Goal: Check status: Check status

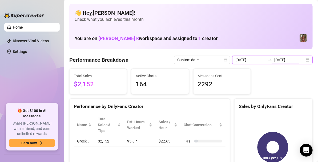
click at [299, 58] on input "[DATE]" at bounding box center [289, 60] width 30 height 6
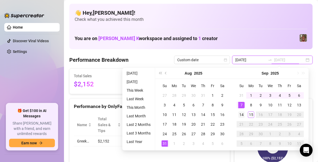
type input "[DATE]"
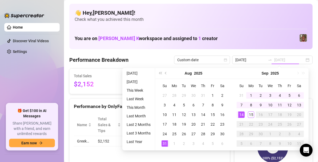
click at [243, 112] on div "14" at bounding box center [241, 114] width 6 height 6
type input "[DATE]"
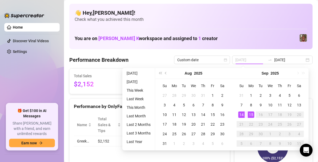
click at [250, 116] on div "15" at bounding box center [251, 114] width 6 height 6
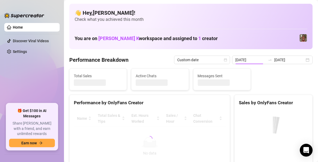
type input "[DATE]"
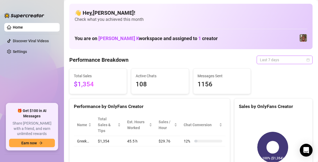
click at [301, 60] on span "Last 7 days" at bounding box center [285, 60] width 50 height 8
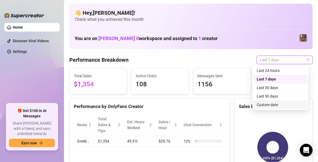
click at [262, 106] on div "Custom date" at bounding box center [280, 105] width 47 height 6
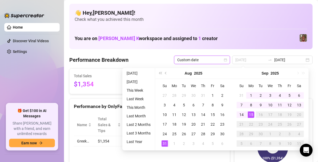
type input "[DATE]"
click at [163, 144] on div "31" at bounding box center [165, 143] width 6 height 6
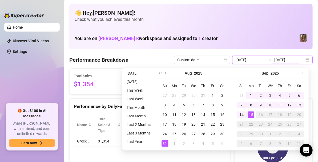
type input "[DATE]"
click at [254, 114] on div "15" at bounding box center [251, 114] width 6 height 6
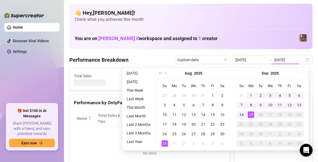
type input "[DATE]"
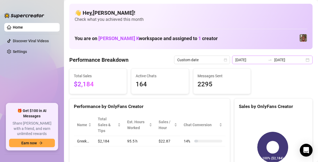
click at [301, 58] on div "[DATE] [DATE]" at bounding box center [272, 59] width 81 height 9
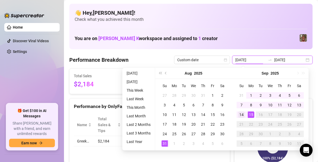
type input "[DATE]"
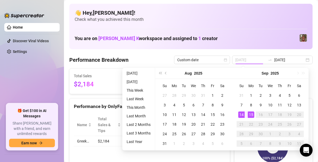
click at [244, 116] on div "14" at bounding box center [241, 114] width 6 height 6
click at [252, 116] on div "15" at bounding box center [251, 114] width 6 height 6
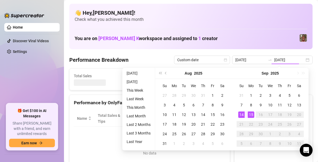
type input "[DATE]"
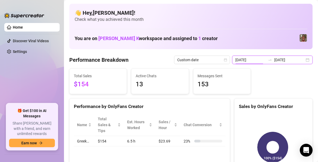
click at [255, 60] on input "[DATE]" at bounding box center [251, 60] width 30 height 6
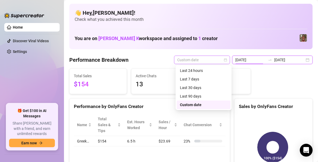
click at [205, 62] on span "Custom date" at bounding box center [202, 60] width 50 height 8
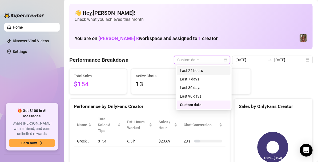
click at [193, 67] on div "Last 24 hours" at bounding box center [204, 70] width 54 height 9
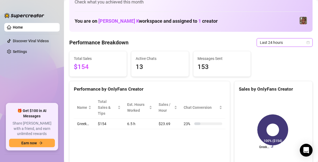
scroll to position [18, 0]
click at [286, 42] on span "Last 24 hours" at bounding box center [285, 42] width 50 height 8
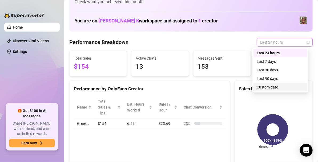
click at [266, 84] on div "Custom date" at bounding box center [280, 87] width 47 height 6
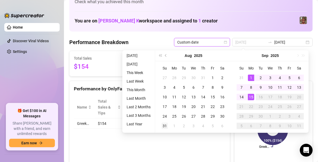
type input "[DATE]"
click at [164, 124] on div "31" at bounding box center [165, 125] width 6 height 6
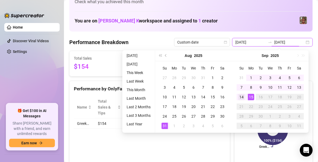
type input "[DATE]"
click at [240, 94] on div "14" at bounding box center [241, 97] width 6 height 6
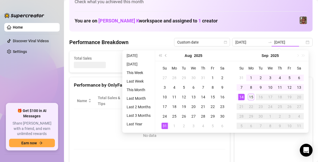
type input "[DATE]"
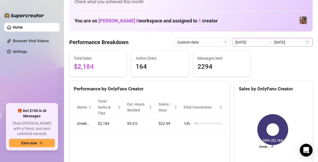
click at [303, 42] on div "[DATE] [DATE]" at bounding box center [272, 42] width 81 height 9
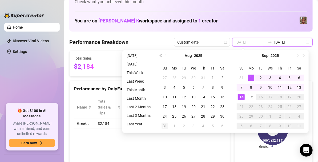
type input "[DATE]"
click at [164, 124] on div "31" at bounding box center [165, 125] width 6 height 6
type input "[DATE]"
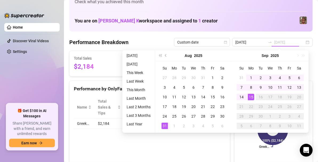
click at [250, 95] on div "15" at bounding box center [251, 97] width 6 height 6
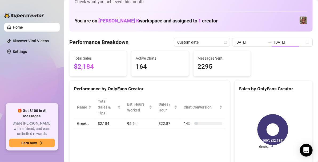
type input "[DATE]"
click at [303, 43] on div "[DATE] [DATE]" at bounding box center [272, 42] width 81 height 9
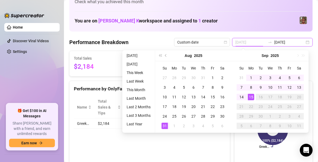
type input "[DATE]"
click at [163, 125] on div "31" at bounding box center [165, 125] width 6 height 6
type input "[DATE]"
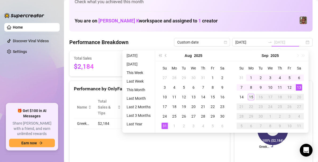
click at [299, 87] on div "13" at bounding box center [299, 87] width 6 height 6
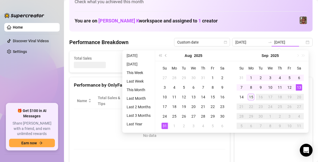
type input "[DATE]"
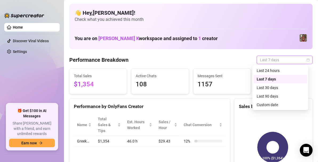
click at [300, 56] on span "Last 7 days" at bounding box center [285, 60] width 50 height 8
click at [281, 72] on div "Last 24 hours" at bounding box center [280, 70] width 47 height 6
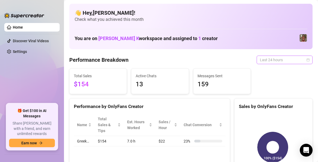
click at [275, 59] on span "Last 24 hours" at bounding box center [285, 60] width 50 height 8
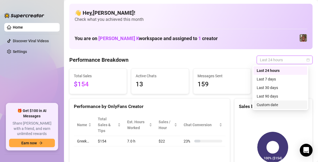
click at [259, 102] on div "Custom date" at bounding box center [280, 105] width 47 height 6
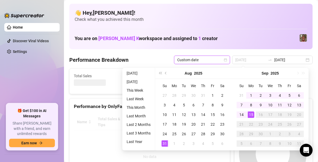
click at [162, 142] on div "31" at bounding box center [165, 143] width 6 height 6
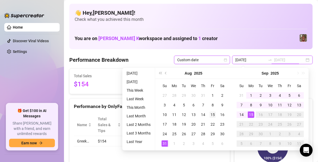
type input "[DATE]"
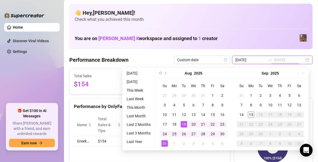
type input "[DATE]"
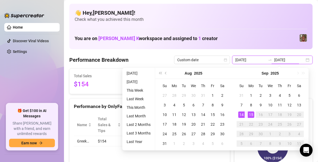
type input "[DATE]"
click at [239, 115] on div "14" at bounding box center [241, 114] width 6 height 6
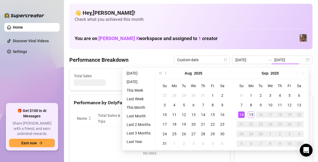
type input "[DATE]"
